Goal: Find contact information: Find contact information

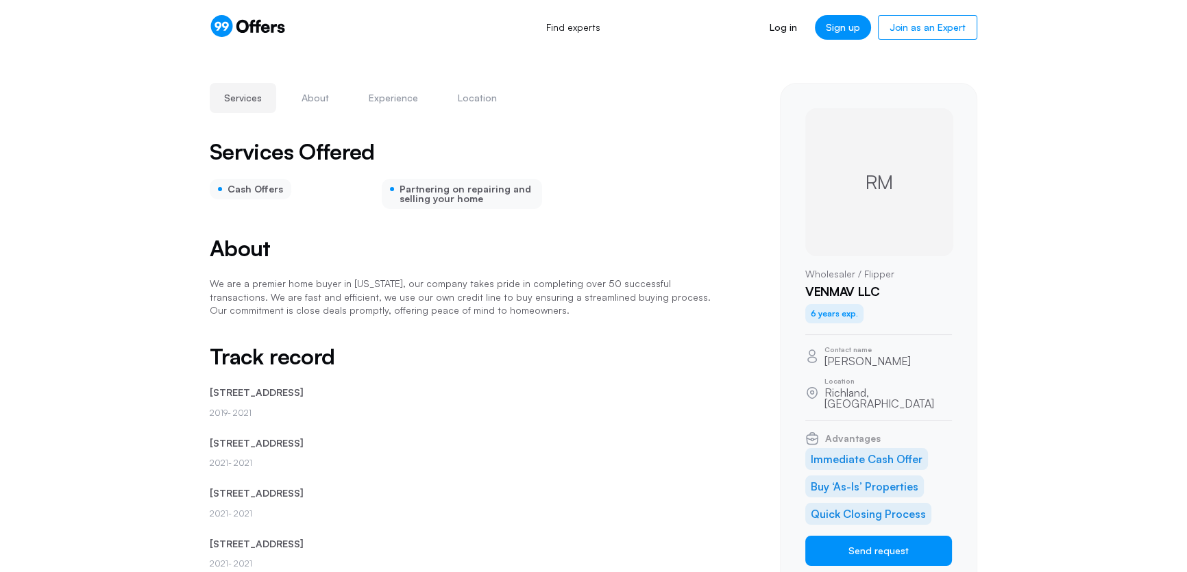
scroll to position [62, 0]
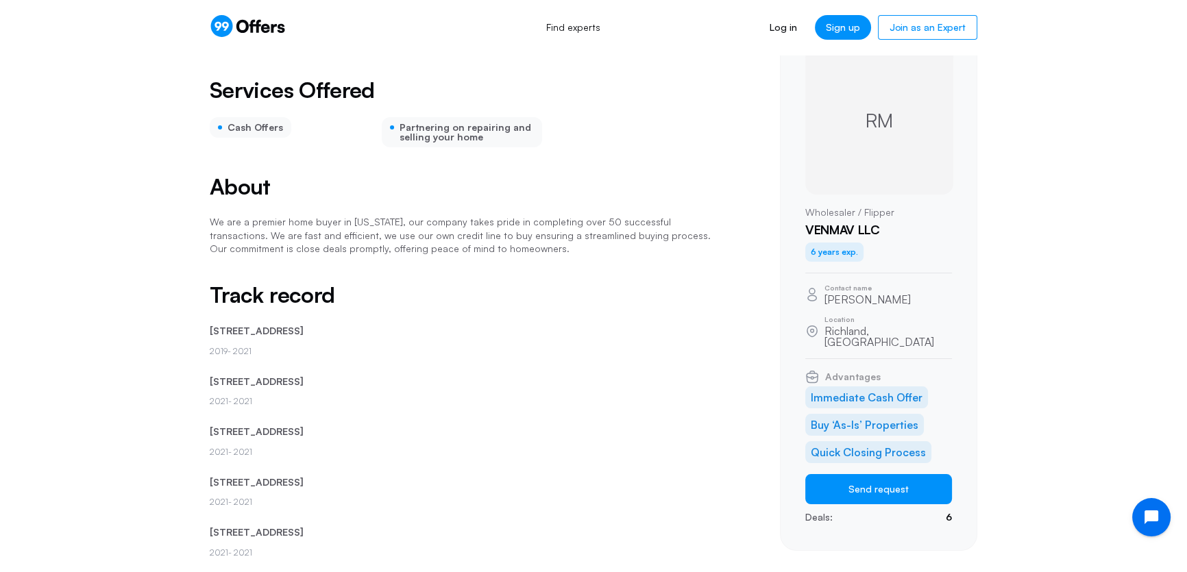
click at [504, 246] on p "We are a premier home buyer in South Carolina, our company takes pride in compl…" at bounding box center [462, 235] width 504 height 40
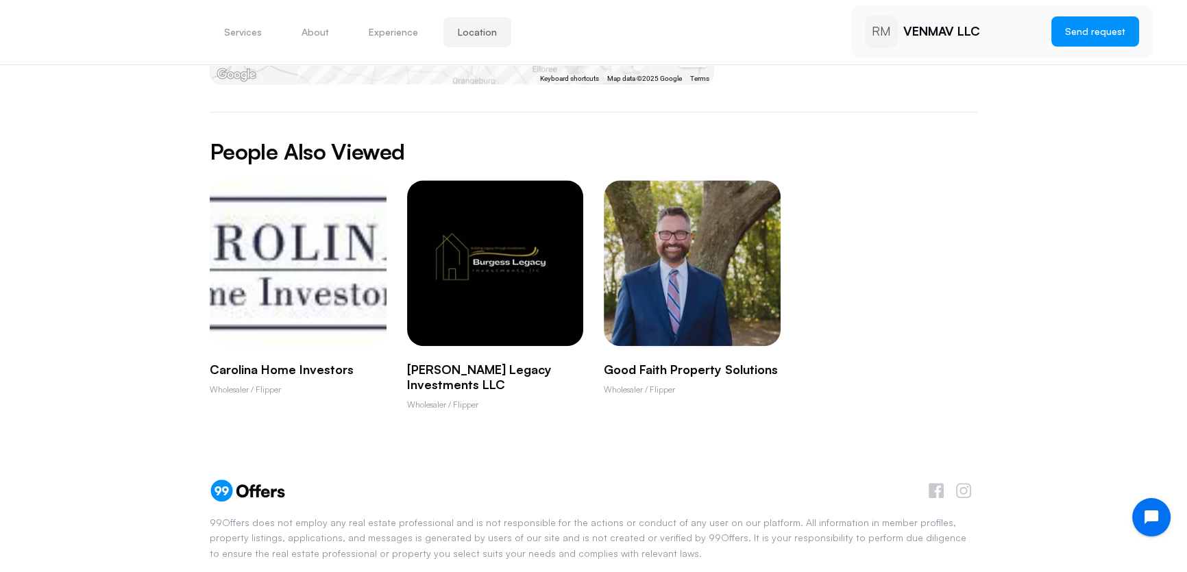
scroll to position [1906, 0]
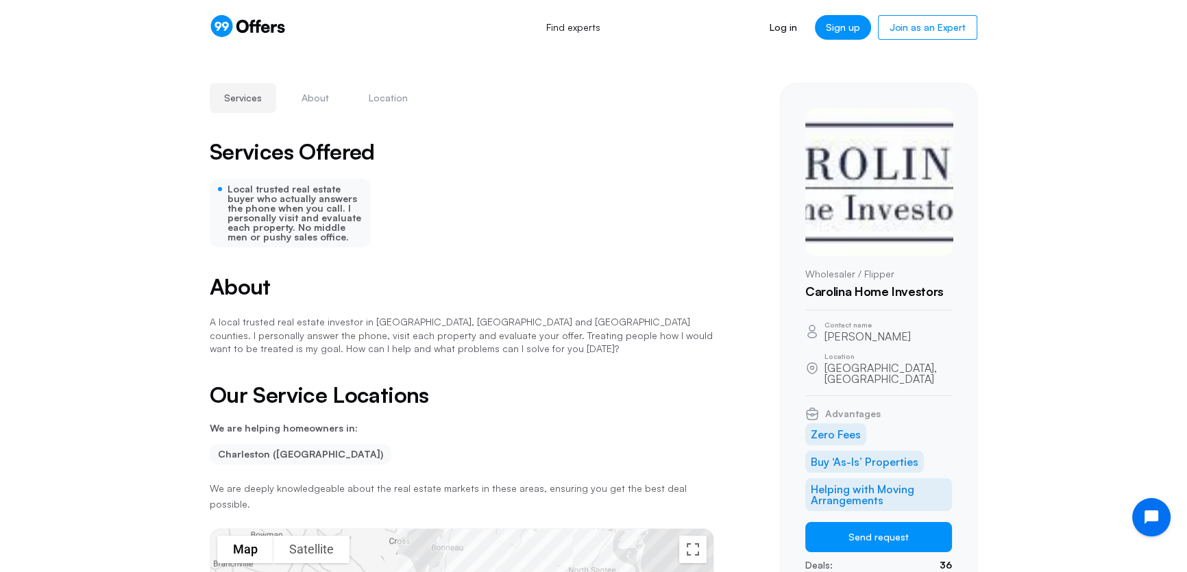
click at [226, 127] on div "Services About Location Carolina Home Investors Send request Services Offered L…" at bounding box center [462, 468] width 504 height 771
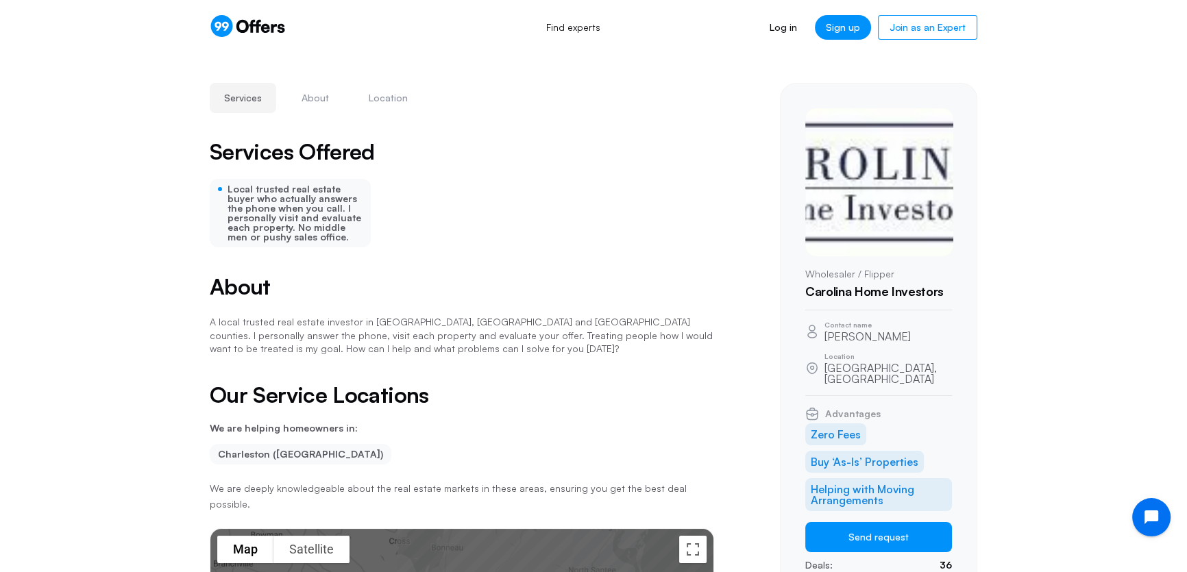
scroll to position [62, 0]
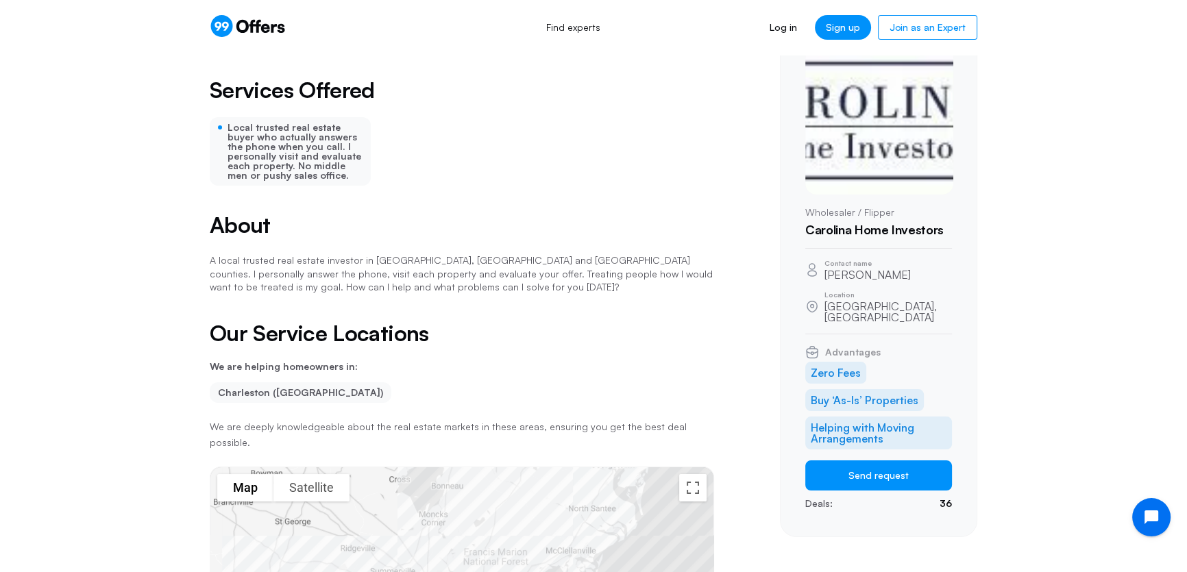
click at [856, 390] on li "Buy ‘As-Is’ Properties" at bounding box center [864, 400] width 119 height 22
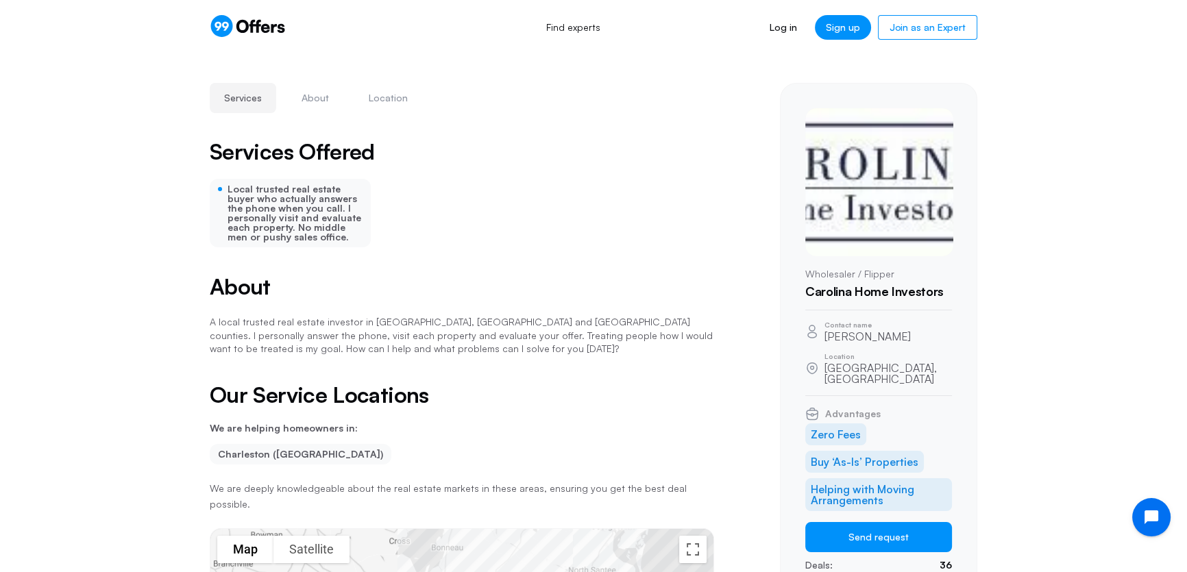
scroll to position [0, 0]
drag, startPoint x: 924, startPoint y: 336, endPoint x: 835, endPoint y: 335, distance: 89.1
click at [823, 336] on div "Contact name Markus Holzmeister" at bounding box center [878, 331] width 147 height 21
copy p "Markus Holzmeister"
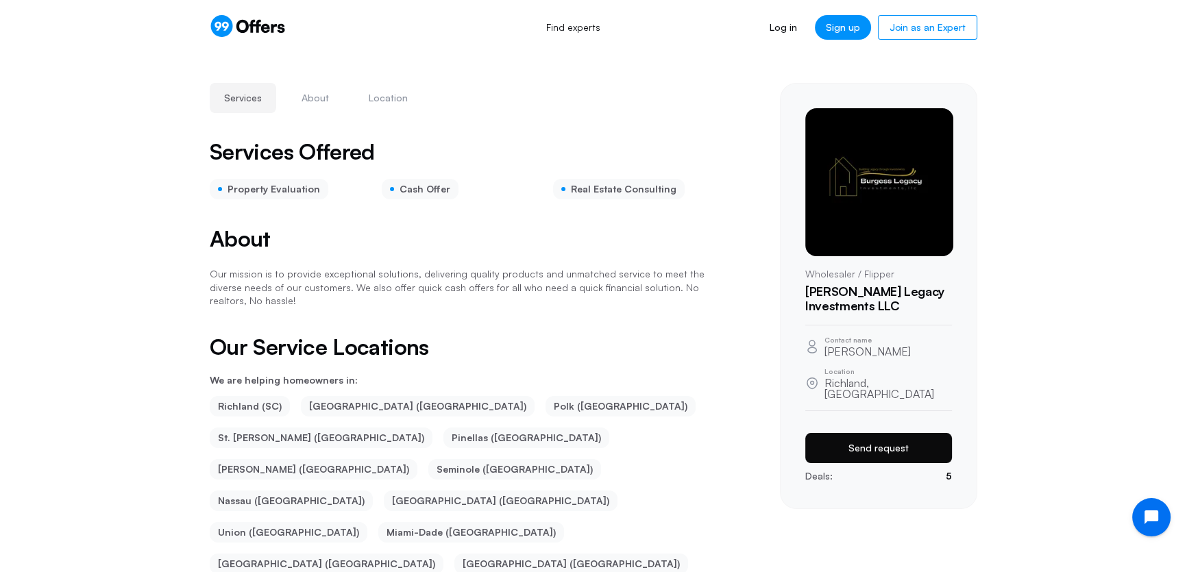
click at [891, 434] on button "Send request" at bounding box center [878, 448] width 147 height 30
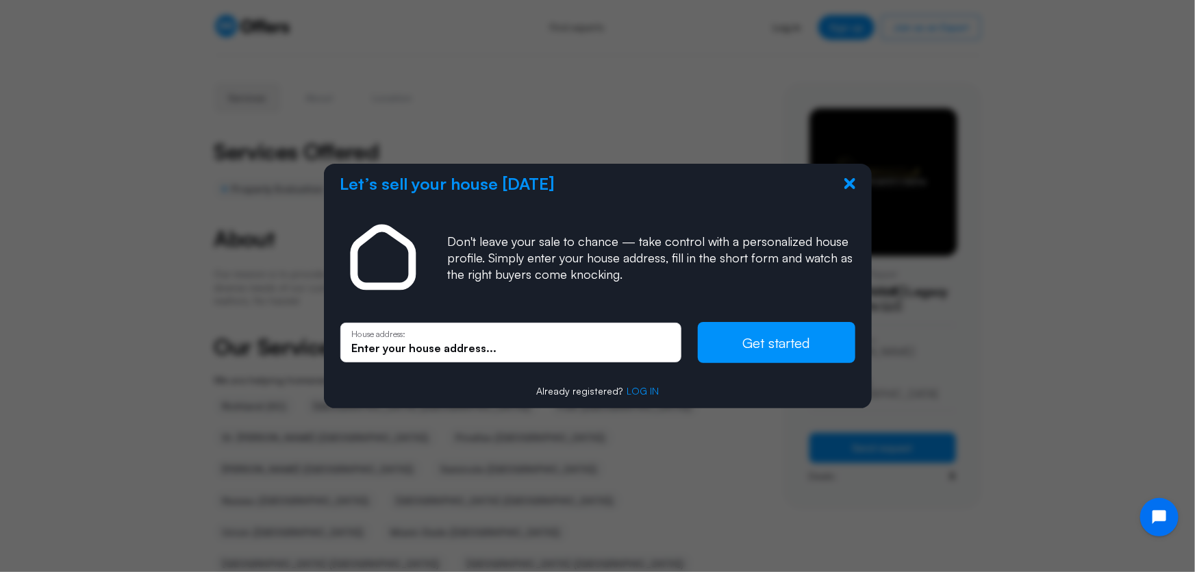
click at [848, 184] on icon at bounding box center [850, 183] width 11 height 11
